Goal: Information Seeking & Learning: Find contact information

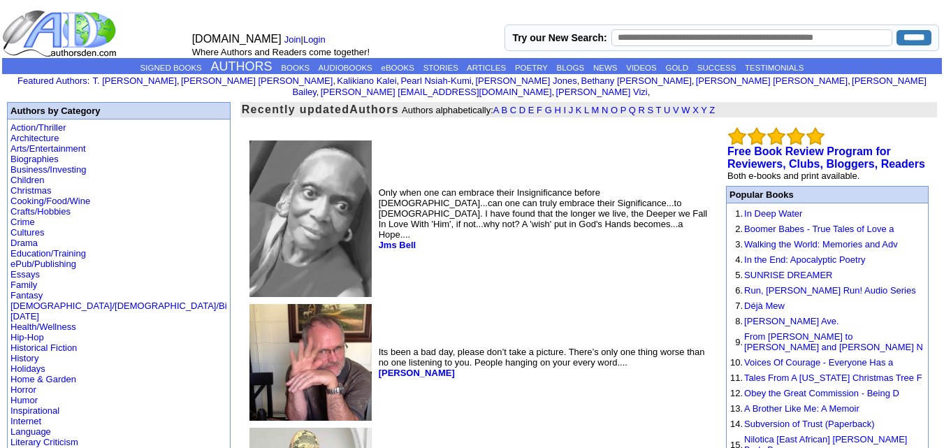
scroll to position [29, 0]
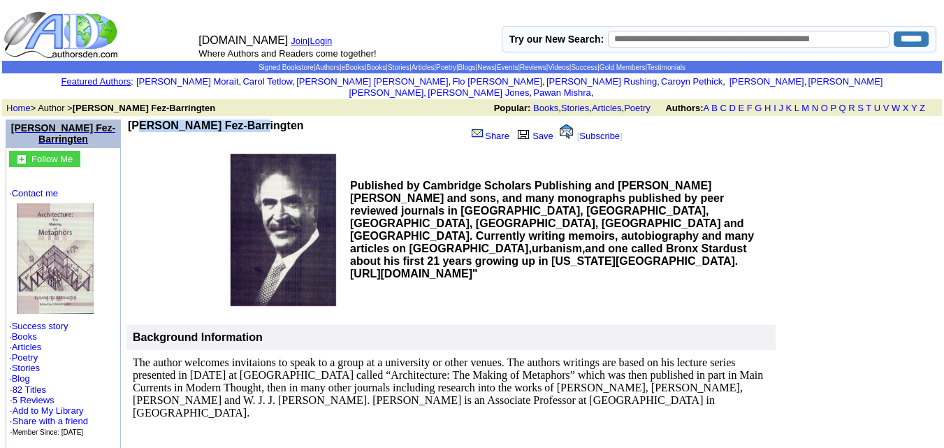
drag, startPoint x: 248, startPoint y: 116, endPoint x: 134, endPoint y: 115, distance: 113.9
click at [134, 119] on td "Barie Fez-Barringten" at bounding box center [294, 132] width 333 height 27
copy b "Barie Fez-Barringten"
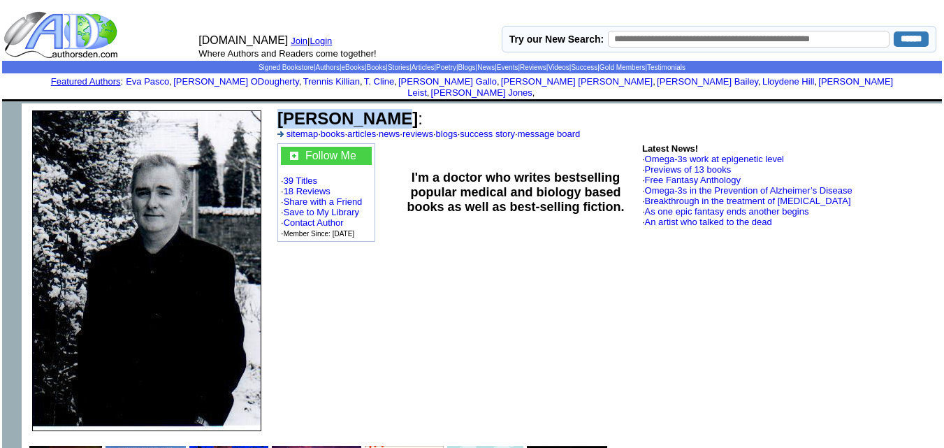
drag, startPoint x: 382, startPoint y: 108, endPoint x: 280, endPoint y: 108, distance: 102.0
click at [280, 109] on b "Frank P Ryan" at bounding box center [347, 118] width 140 height 19
copy b "Frank P Ryan"
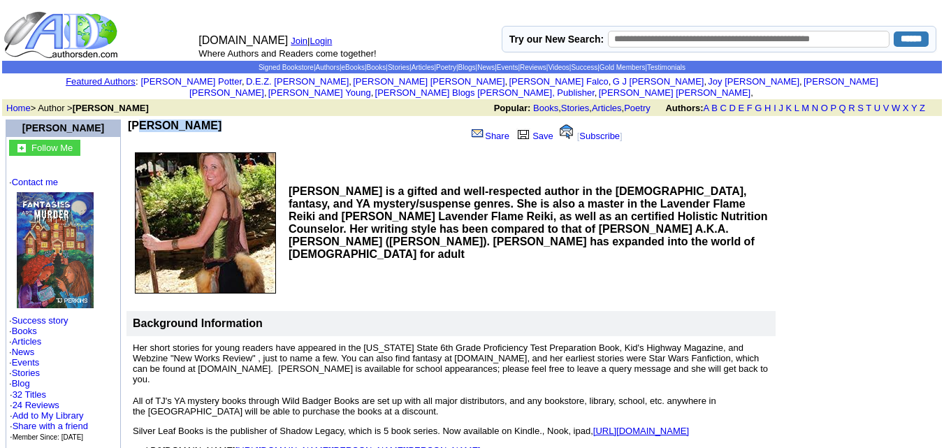
drag, startPoint x: 190, startPoint y: 111, endPoint x: 133, endPoint y: 119, distance: 57.1
click at [133, 119] on b "TJ Perkins" at bounding box center [175, 125] width 94 height 12
copy b "TJ Perkins"
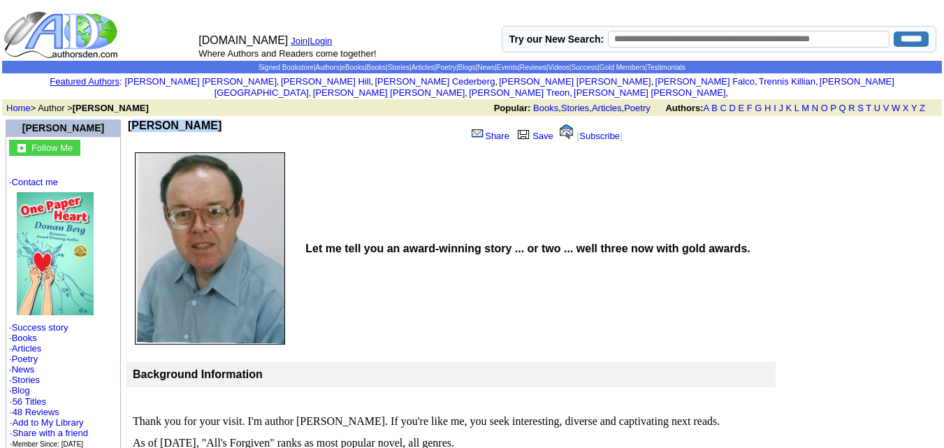
drag, startPoint x: 202, startPoint y: 114, endPoint x: 130, endPoint y: 113, distance: 72.0
click at [130, 119] on td "Donan Berg" at bounding box center [294, 132] width 333 height 27
copy b "Donan Berg"
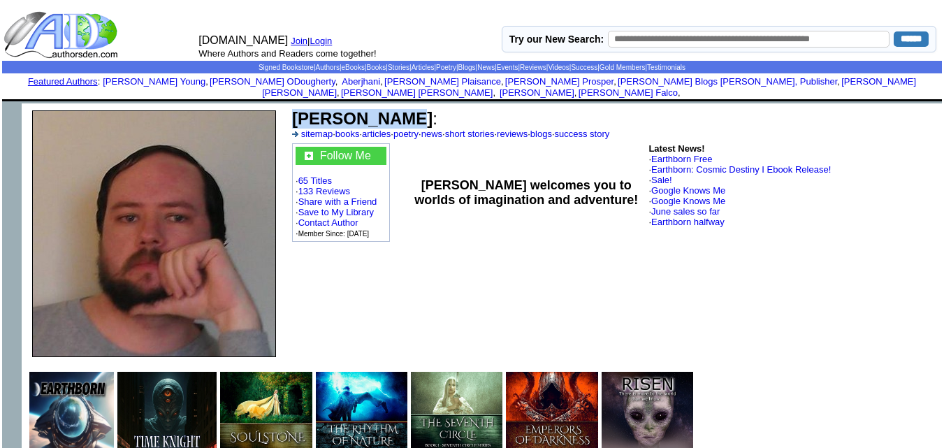
drag, startPoint x: 397, startPoint y: 108, endPoint x: 296, endPoint y: 107, distance: 101.3
click at [296, 109] on font "Todd Cheney :" at bounding box center [364, 118] width 145 height 19
copy b "Todd Cheney"
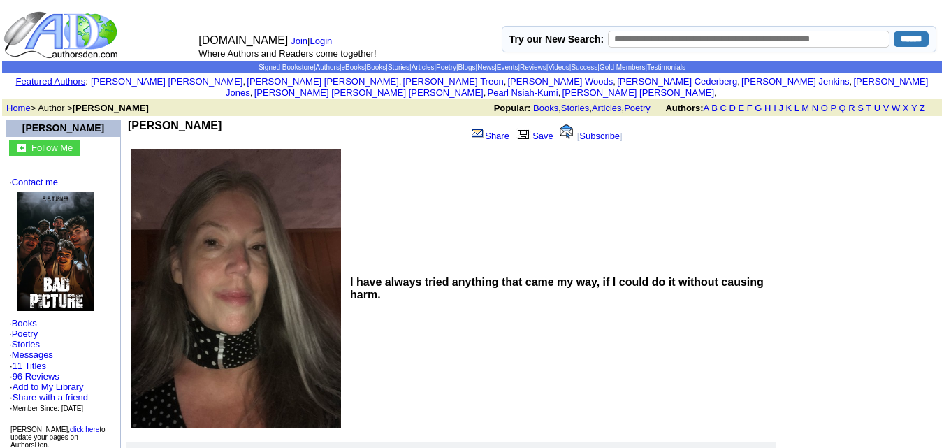
drag, startPoint x: 198, startPoint y: 113, endPoint x: 128, endPoint y: 112, distance: 69.9
click at [128, 119] on td "[PERSON_NAME]" at bounding box center [294, 132] width 333 height 27
copy b "[PERSON_NAME]"
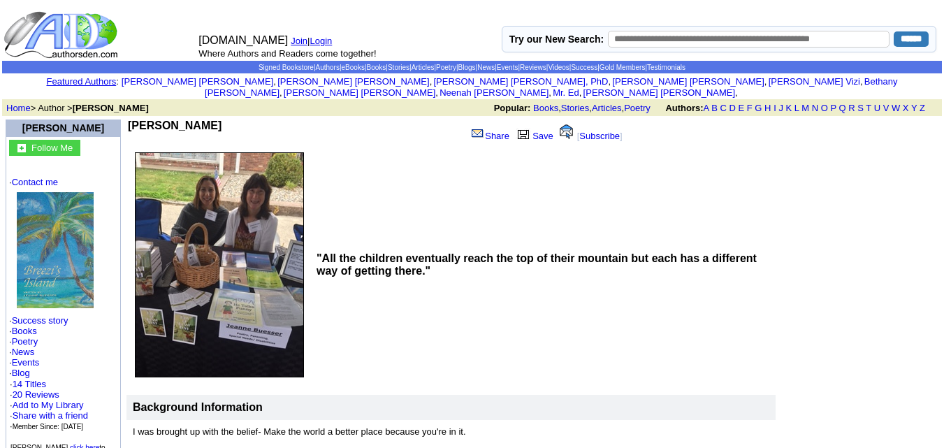
drag, startPoint x: 226, startPoint y: 110, endPoint x: 136, endPoint y: 117, distance: 90.4
click at [136, 119] on td "Jeanne Buesser" at bounding box center [294, 132] width 333 height 27
copy b "Jeanne Buesser"
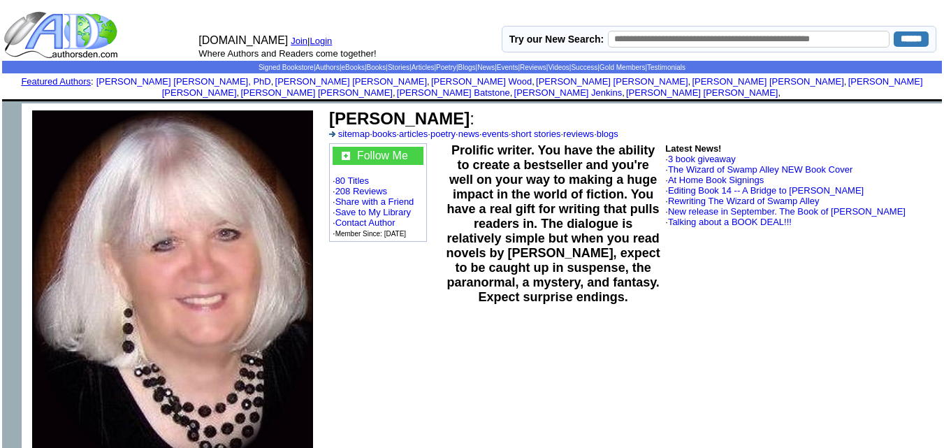
drag, startPoint x: 493, startPoint y: 106, endPoint x: 326, endPoint y: 113, distance: 167.1
click at [326, 113] on td "Mary Lynn Plaisance : sitemap · books · articles · poetry · news · events · sho…" at bounding box center [633, 289] width 618 height 373
copy td "Mary Lynn Plaisance"
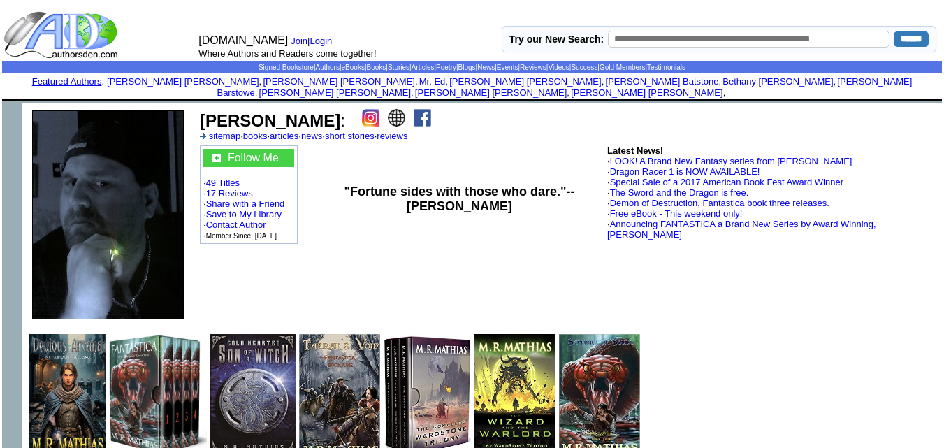
drag, startPoint x: 305, startPoint y: 107, endPoint x: 201, endPoint y: 103, distance: 104.9
click at [201, 111] on b "[PERSON_NAME]" at bounding box center [270, 120] width 140 height 19
copy b "[PERSON_NAME]"
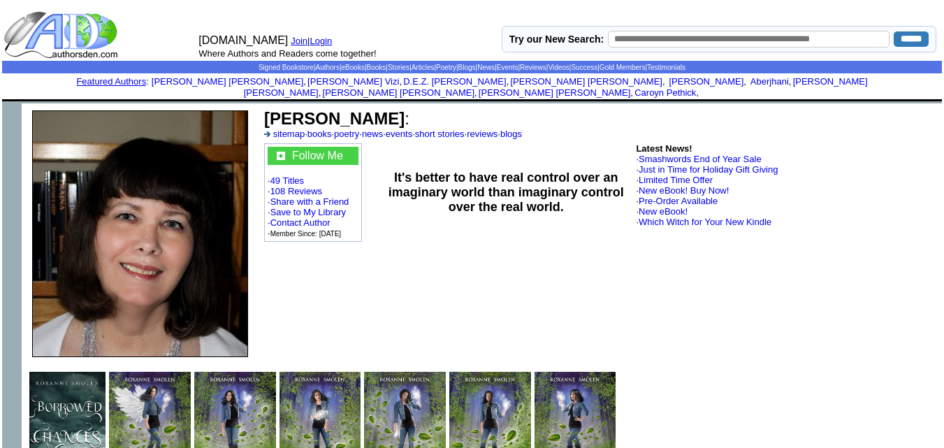
drag, startPoint x: 399, startPoint y: 108, endPoint x: 268, endPoint y: 108, distance: 131.4
click at [268, 109] on b "Roxanne Smolen" at bounding box center [334, 118] width 140 height 19
copy b "Roxanne Smolen"
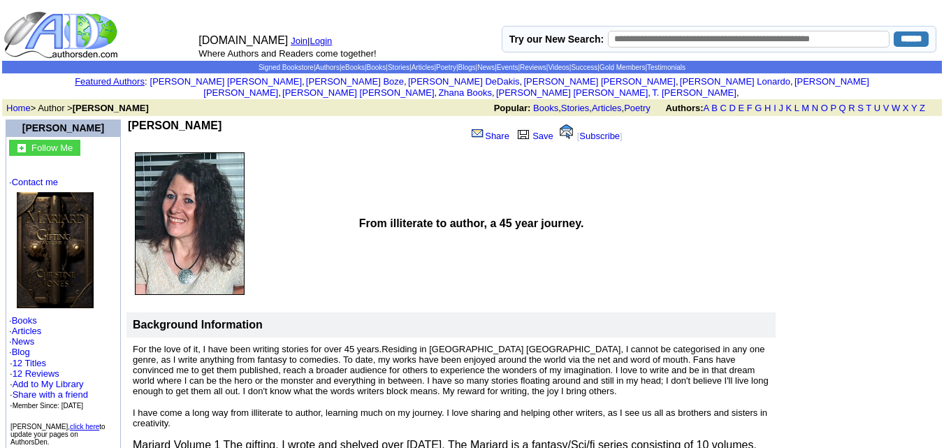
drag, startPoint x: 236, startPoint y: 113, endPoint x: 132, endPoint y: 113, distance: 104.1
click at [132, 119] on td "Christine M Jones" at bounding box center [294, 132] width 333 height 27
copy b "Christine M Jones"
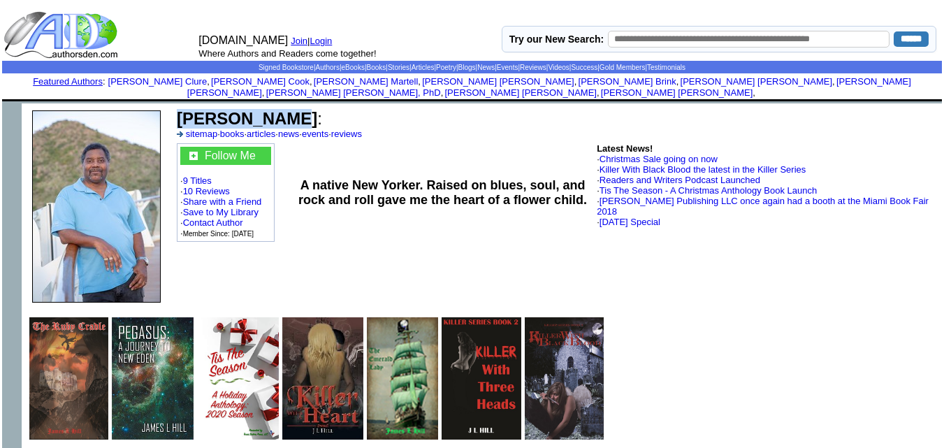
drag, startPoint x: 273, startPoint y: 106, endPoint x: 178, endPoint y: 106, distance: 94.3
click at [178, 109] on b "[PERSON_NAME]" at bounding box center [247, 118] width 140 height 19
copy b "[PERSON_NAME]"
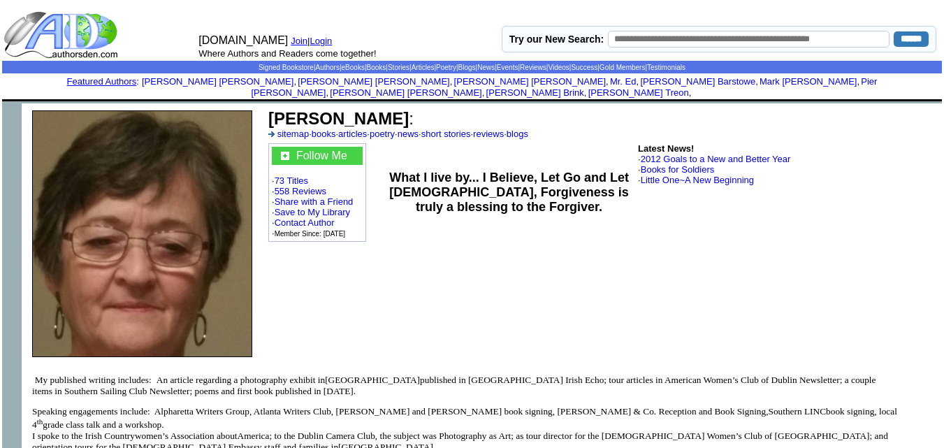
drag, startPoint x: 386, startPoint y: 111, endPoint x: 259, endPoint y: 106, distance: 127.3
click at [259, 106] on tr "Ann Marquette : sitemap · books · articles · poetry · news · short stories · re…" at bounding box center [482, 233] width 920 height 261
click at [419, 110] on td "Ann Marquette : sitemap · books · articles · poetry · news · short stories · re…" at bounding box center [602, 124] width 672 height 34
drag, startPoint x: 386, startPoint y: 107, endPoint x: 274, endPoint y: 109, distance: 111.8
click at [274, 109] on font "Ann Marquette :" at bounding box center [340, 118] width 145 height 19
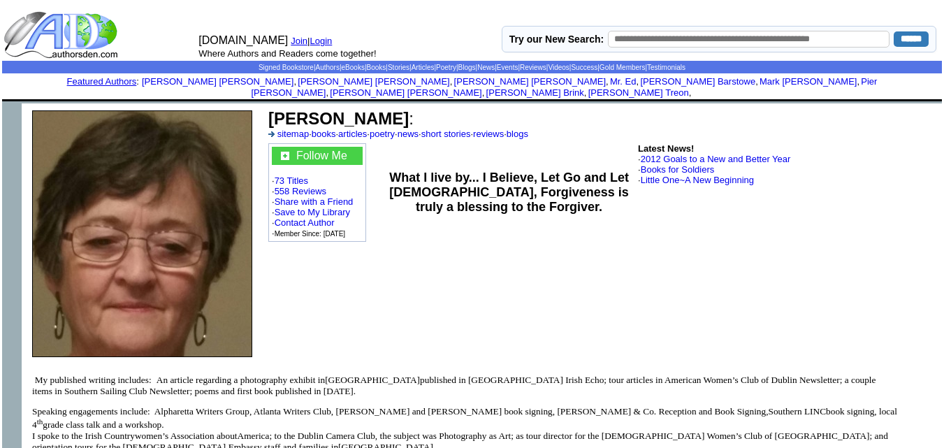
copy b "Ann Marquette"
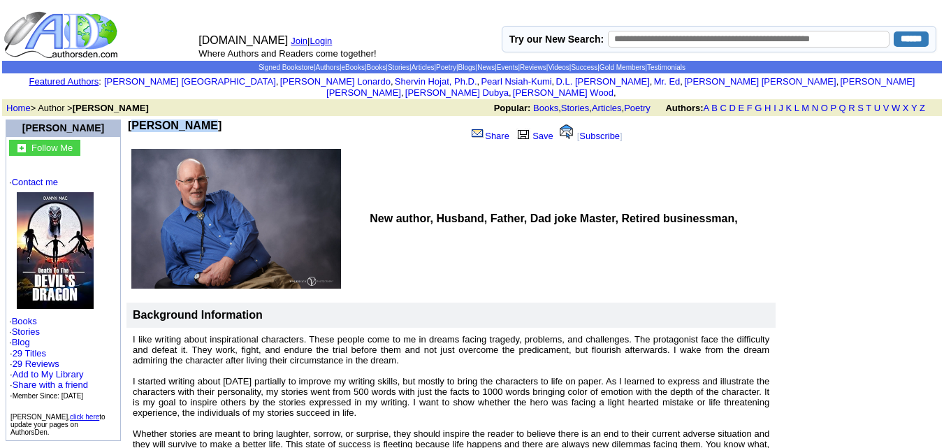
drag, startPoint x: 198, startPoint y: 114, endPoint x: 132, endPoint y: 113, distance: 66.4
click at [132, 119] on td "Danny Mac" at bounding box center [294, 132] width 333 height 27
copy b "Danny Mac"
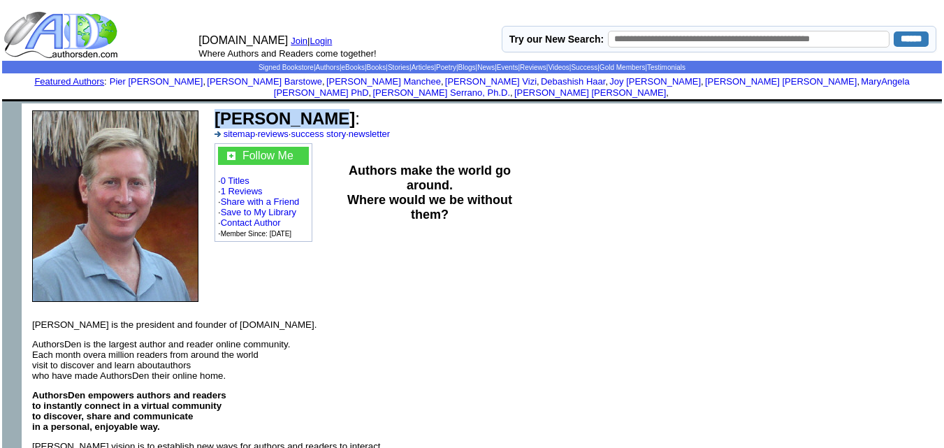
drag, startPoint x: 298, startPoint y: 108, endPoint x: 221, endPoint y: 110, distance: 76.9
click at [221, 110] on font "Matt Miller :" at bounding box center [287, 118] width 145 height 19
copy b "Matt Miller"
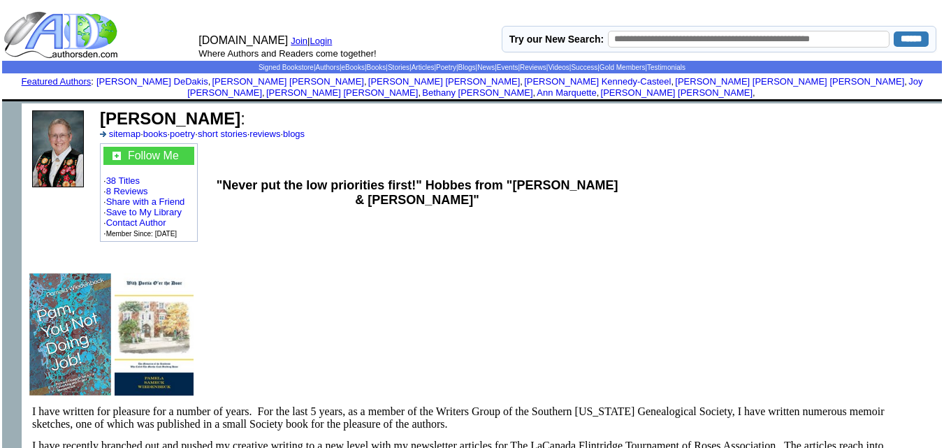
drag, startPoint x: 277, startPoint y: 110, endPoint x: 103, endPoint y: 117, distance: 173.4
click at [103, 117] on font "[PERSON_NAME] :" at bounding box center [172, 118] width 145 height 19
copy b "[PERSON_NAME]"
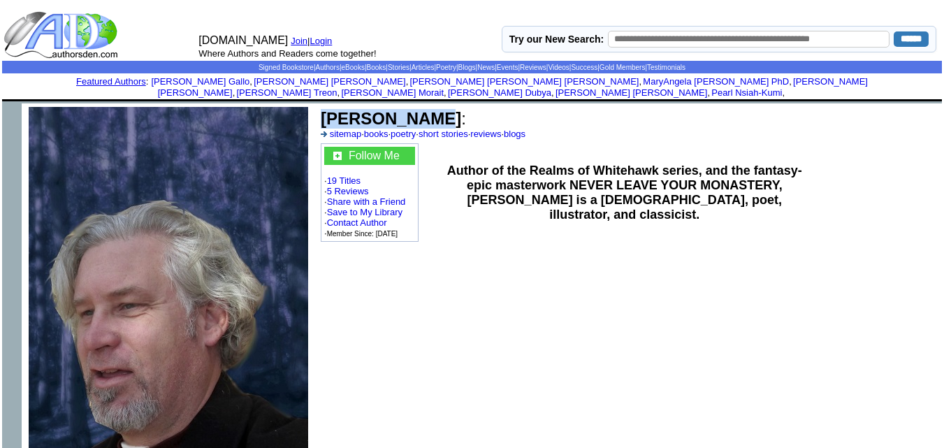
drag, startPoint x: 409, startPoint y: 109, endPoint x: 326, endPoint y: 110, distance: 83.2
click at [326, 110] on font "H.G. Potter :" at bounding box center [393, 118] width 145 height 19
copy b "H.G. Potter"
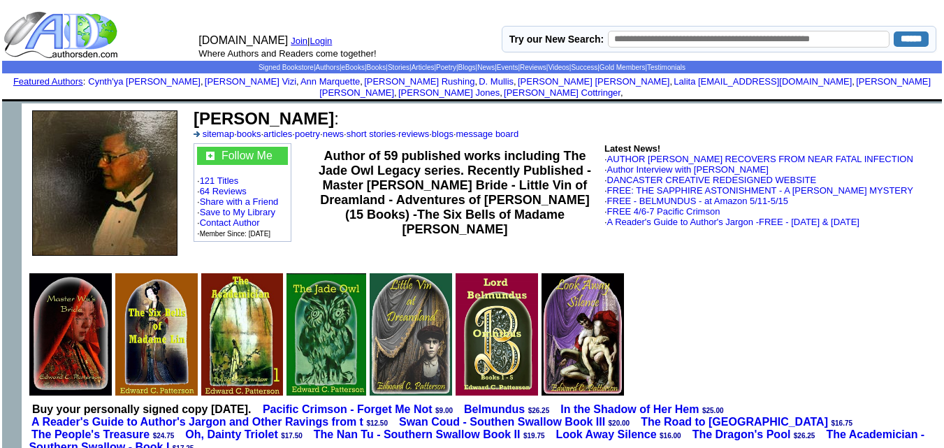
drag, startPoint x: 358, startPoint y: 112, endPoint x: 191, endPoint y: 111, distance: 167.0
click at [191, 111] on td "Edward C. Patterson : sitemap · books · articles · poetry · news · short storie…" at bounding box center [565, 184] width 754 height 162
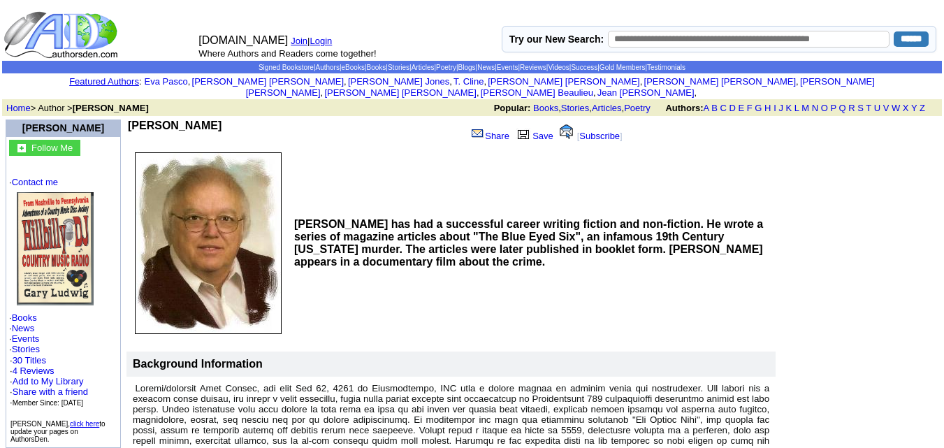
drag, startPoint x: 203, startPoint y: 114, endPoint x: 133, endPoint y: 117, distance: 69.2
click at [133, 119] on td "Gary Ludwig" at bounding box center [294, 132] width 333 height 27
copy b "Gary Ludwig"
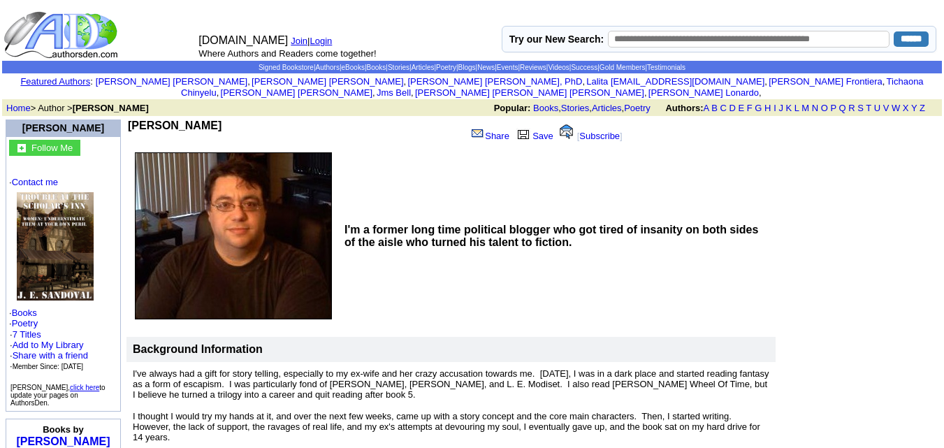
drag, startPoint x: 212, startPoint y: 113, endPoint x: 136, endPoint y: 114, distance: 76.2
click at [136, 119] on td "[PERSON_NAME]" at bounding box center [294, 132] width 333 height 27
copy b "J. E. Sandoval"
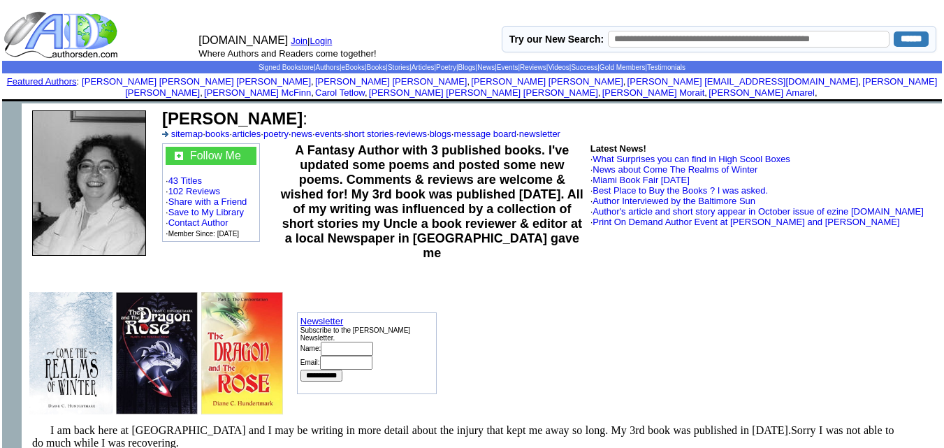
drag, startPoint x: 333, startPoint y: 110, endPoint x: 166, endPoint y: 105, distance: 166.4
click at [166, 109] on b "[PERSON_NAME]" at bounding box center [232, 118] width 140 height 19
copy b "[PERSON_NAME]"
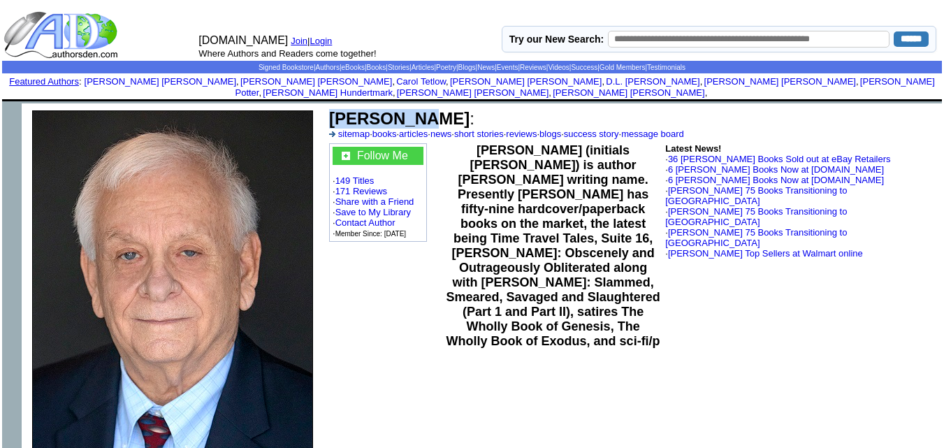
drag, startPoint x: 413, startPoint y: 108, endPoint x: 333, endPoint y: 107, distance: 80.4
click at [333, 109] on font "Jay Dubya :" at bounding box center [401, 118] width 145 height 19
copy b "Jay Dubya"
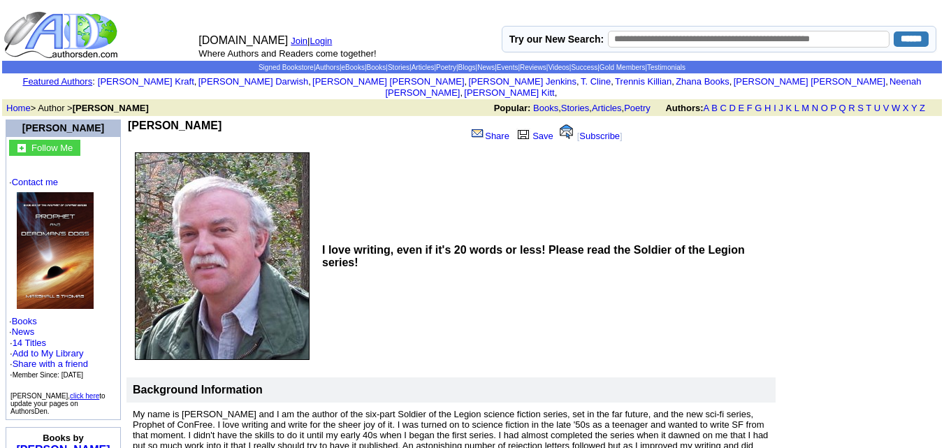
drag, startPoint x: 242, startPoint y: 110, endPoint x: 135, endPoint y: 115, distance: 107.8
click at [135, 119] on td "[PERSON_NAME]" at bounding box center [294, 132] width 333 height 27
copy b "[PERSON_NAME]"
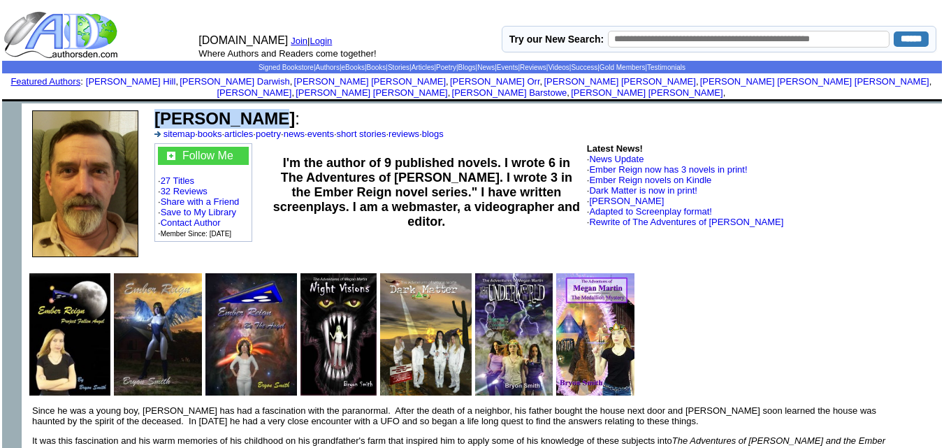
drag, startPoint x: 254, startPoint y: 108, endPoint x: 158, endPoint y: 106, distance: 95.8
click at [158, 109] on b "Bryon Smith" at bounding box center [224, 118] width 140 height 19
copy b "Bryon Smith"
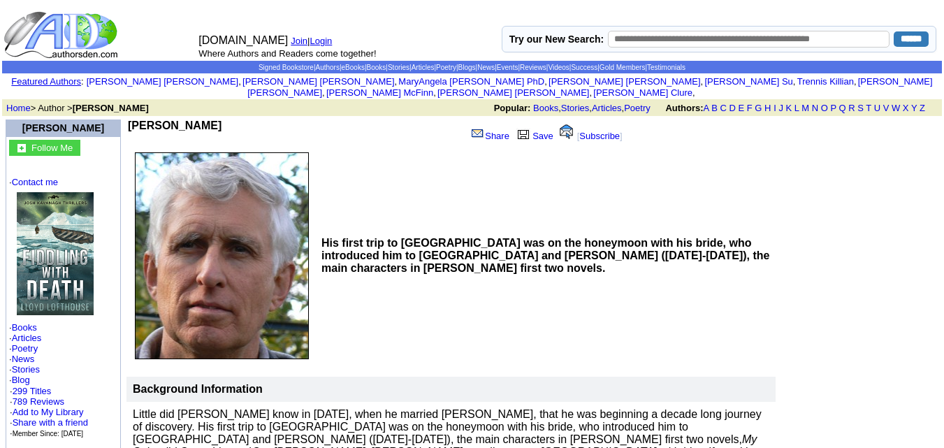
drag, startPoint x: 224, startPoint y: 113, endPoint x: 135, endPoint y: 114, distance: 89.5
click at [135, 119] on td "Lloyd Lofthouse" at bounding box center [294, 132] width 333 height 27
copy b "Lloyd Lofthouse"
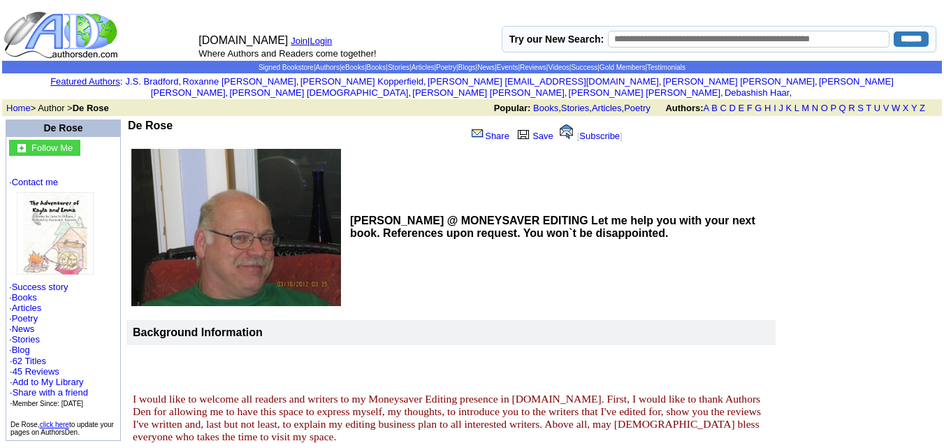
drag, startPoint x: 182, startPoint y: 111, endPoint x: 138, endPoint y: 110, distance: 44.0
click at [138, 119] on td "De Rose" at bounding box center [294, 132] width 333 height 27
copy b "De Rose"
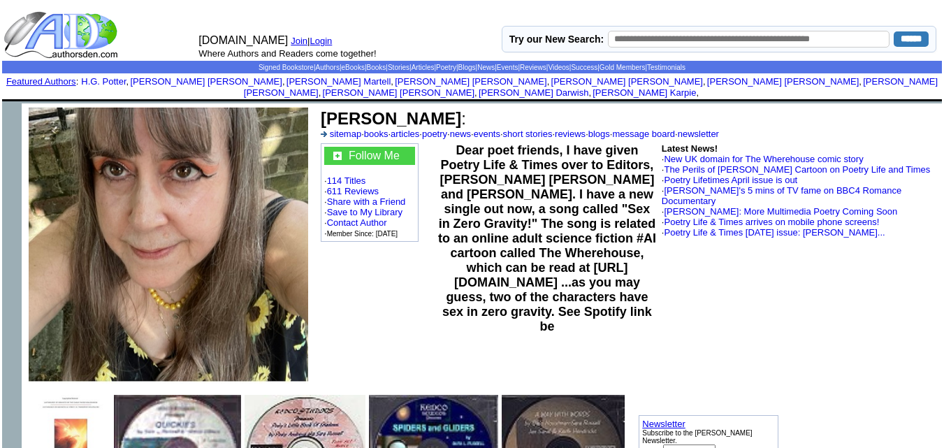
drag, startPoint x: 435, startPoint y: 108, endPoint x: 324, endPoint y: 101, distance: 111.3
click at [324, 109] on b "Sara L Russell" at bounding box center [391, 118] width 140 height 19
copy b "Sara L Russell"
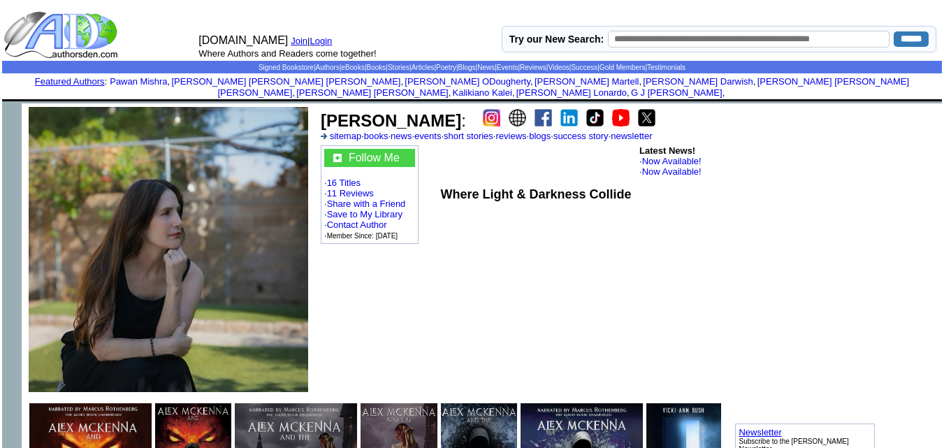
drag, startPoint x: 443, startPoint y: 110, endPoint x: 322, endPoint y: 108, distance: 120.9
click at [322, 111] on b "[PERSON_NAME]" at bounding box center [391, 120] width 140 height 19
copy b "[PERSON_NAME]"
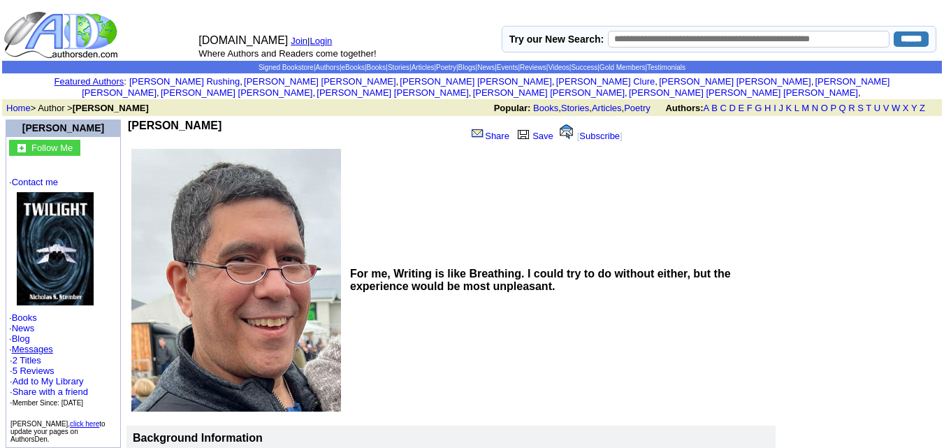
drag, startPoint x: 277, startPoint y: 115, endPoint x: 136, endPoint y: 113, distance: 141.2
click at [136, 119] on td "[PERSON_NAME]" at bounding box center [294, 132] width 333 height 27
copy b "[PERSON_NAME]"
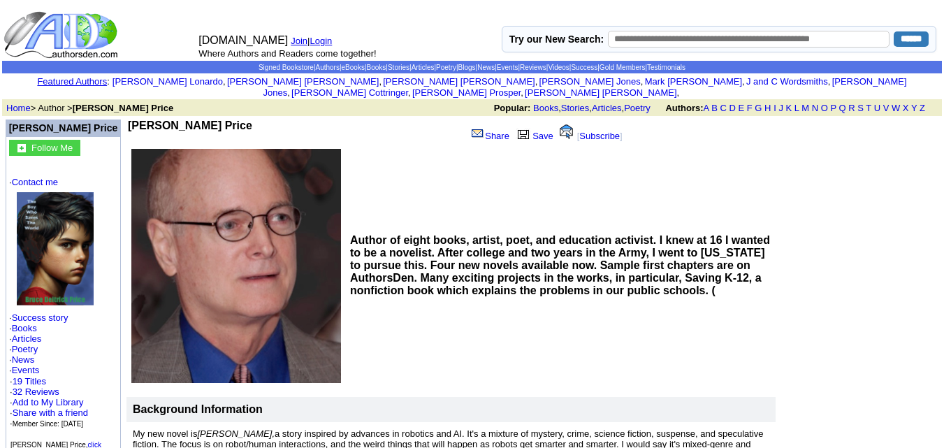
drag, startPoint x: 245, startPoint y: 114, endPoint x: 133, endPoint y: 117, distance: 111.9
click at [133, 119] on td "[PERSON_NAME] Price" at bounding box center [294, 132] width 333 height 27
copy b "[PERSON_NAME] Price"
